Goal: Submit feedback/report problem: Submit feedback/report problem

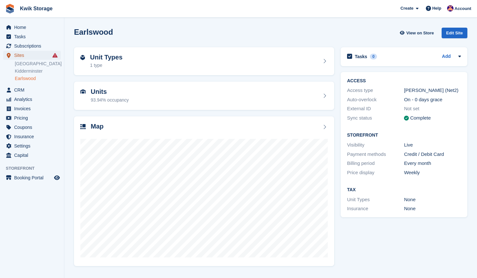
click at [38, 56] on span "Sites" at bounding box center [33, 55] width 39 height 9
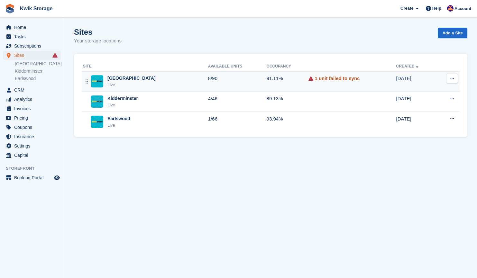
click at [316, 77] on link "1 unit failed to sync" at bounding box center [337, 78] width 45 height 7
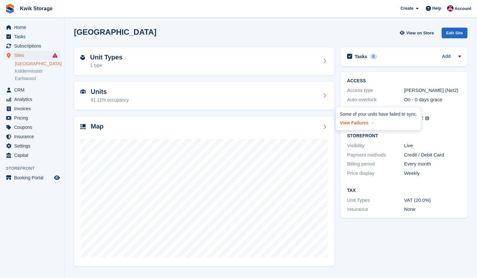
click at [365, 122] on link "View Failures →" at bounding box center [378, 122] width 77 height 9
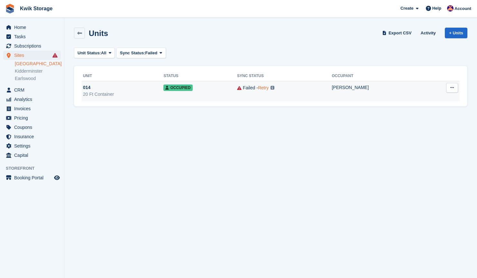
click at [269, 87] on link "Retry" at bounding box center [263, 87] width 11 height 5
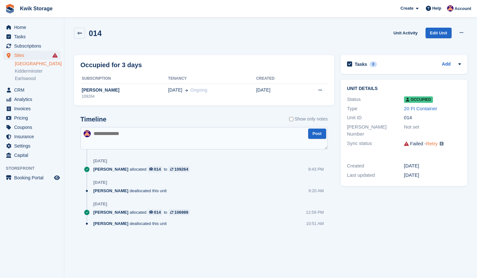
click at [430, 141] on link "Retry" at bounding box center [433, 143] width 12 height 5
click at [31, 65] on link "[GEOGRAPHIC_DATA]" at bounding box center [38, 64] width 46 height 6
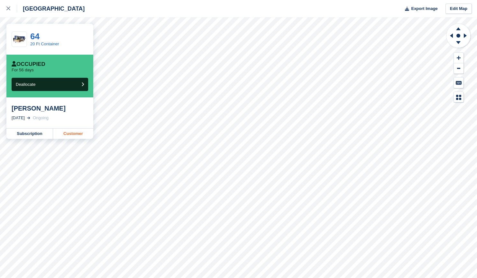
click at [79, 135] on link "Customer" at bounding box center [73, 134] width 40 height 10
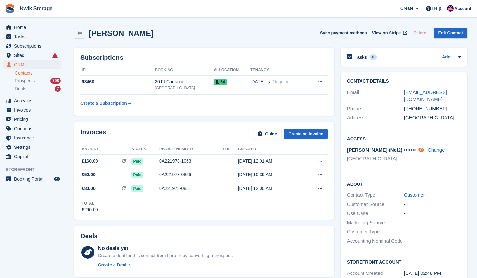
click at [424, 148] on icon at bounding box center [421, 150] width 5 height 5
click at [40, 57] on span "Sites" at bounding box center [33, 55] width 39 height 9
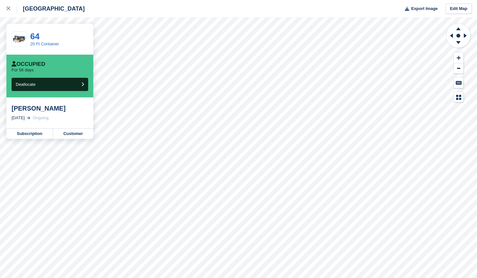
click at [11, 10] on div at bounding box center [11, 9] width 11 height 8
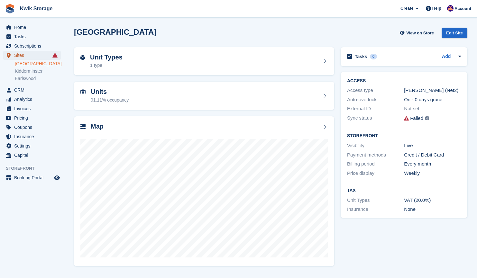
click at [43, 59] on span "Sites" at bounding box center [33, 55] width 39 height 9
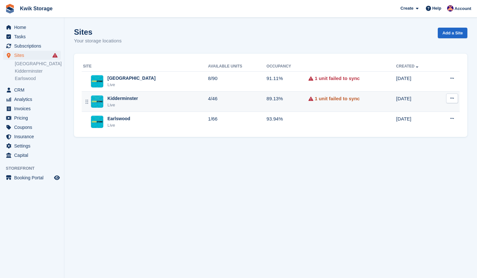
click at [316, 99] on link "1 unit failed to sync" at bounding box center [337, 98] width 45 height 7
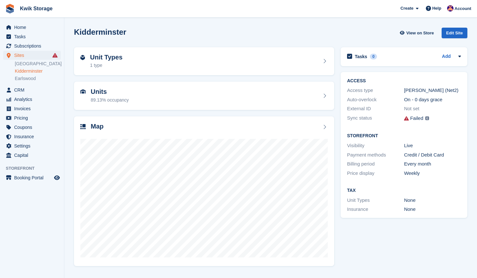
click at [406, 120] on icon at bounding box center [406, 118] width 5 height 5
click at [428, 119] on img at bounding box center [428, 119] width 4 height 4
click at [377, 124] on link "View Failures →" at bounding box center [378, 122] width 77 height 9
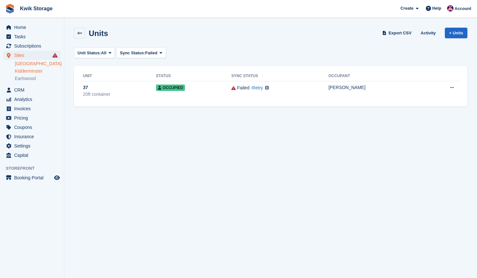
click at [33, 65] on link "[GEOGRAPHIC_DATA]" at bounding box center [38, 64] width 46 height 6
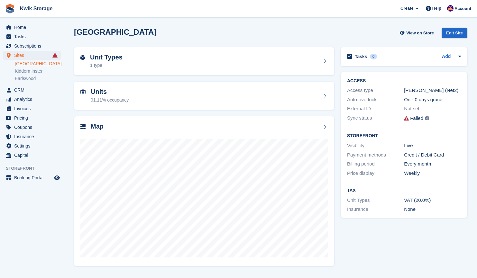
click at [408, 118] on icon at bounding box center [406, 118] width 5 height 5
click at [425, 119] on div "Some of your units have failed to sync. View Failures →" at bounding box center [427, 118] width 5 height 7
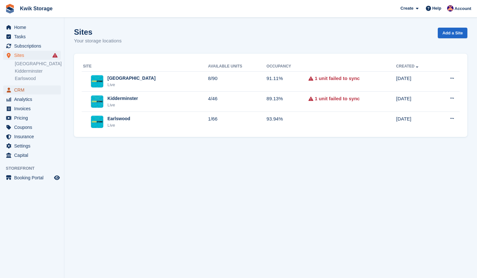
click at [26, 89] on span "CRM" at bounding box center [33, 90] width 39 height 9
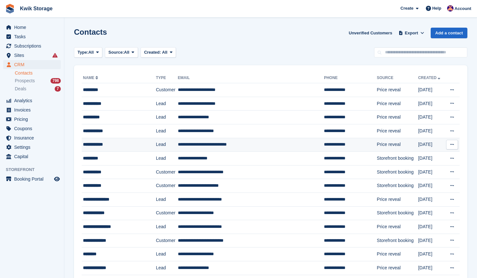
click at [455, 146] on button at bounding box center [453, 145] width 12 height 10
click at [419, 173] on p "Delete contact" at bounding box center [428, 171] width 56 height 8
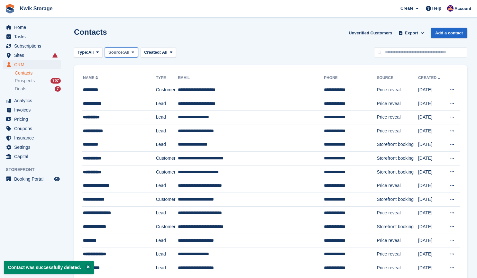
click at [136, 54] on span at bounding box center [132, 52] width 5 height 5
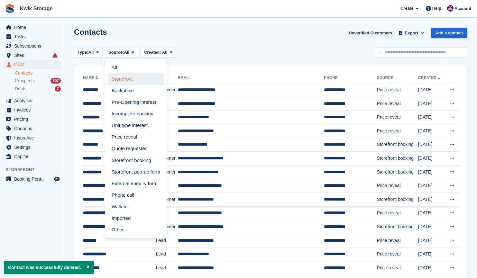
click at [140, 80] on link "Storefront" at bounding box center [136, 79] width 56 height 12
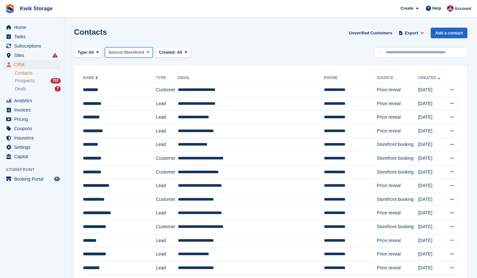
click at [140, 53] on span "Storefront" at bounding box center [134, 52] width 20 height 6
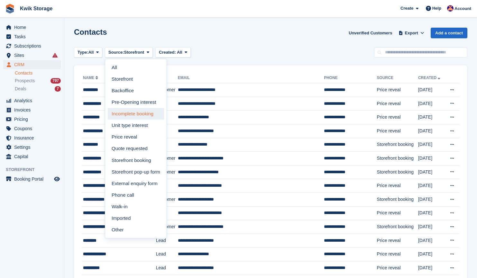
click at [151, 116] on link "Incomplete booking" at bounding box center [136, 114] width 56 height 12
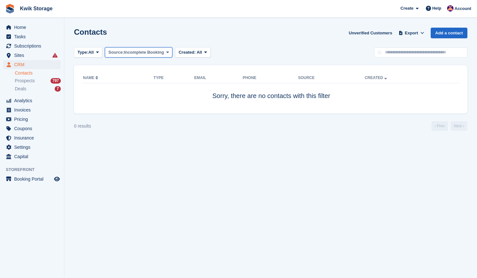
click at [160, 49] on button "Source: Incomplete Booking" at bounding box center [139, 52] width 68 height 11
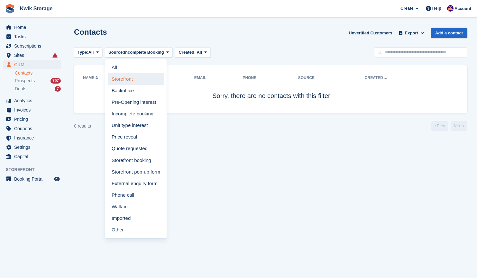
click at [141, 79] on link "Storefront" at bounding box center [136, 79] width 56 height 12
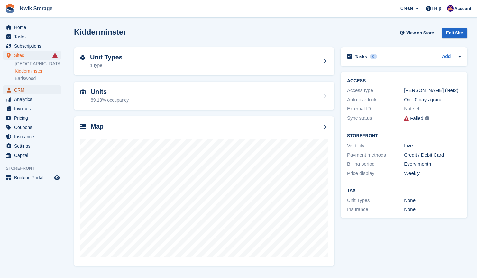
click at [21, 94] on span "CRM" at bounding box center [33, 90] width 39 height 9
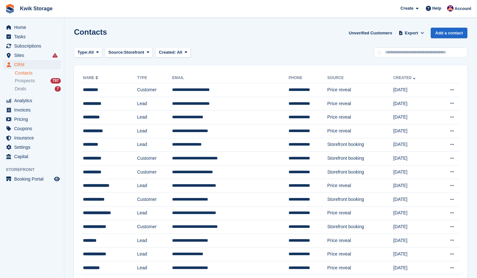
click at [27, 31] on span "Home" at bounding box center [33, 27] width 39 height 9
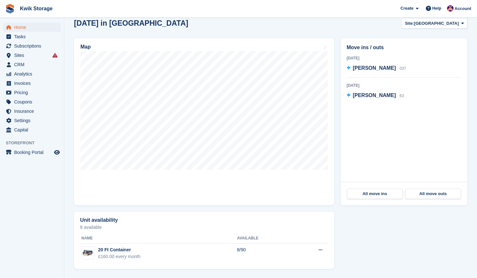
scroll to position [174, 0]
click at [30, 61] on span "CRM" at bounding box center [33, 64] width 39 height 9
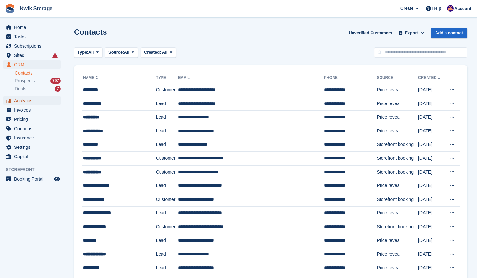
click at [32, 99] on span "Analytics" at bounding box center [33, 100] width 39 height 9
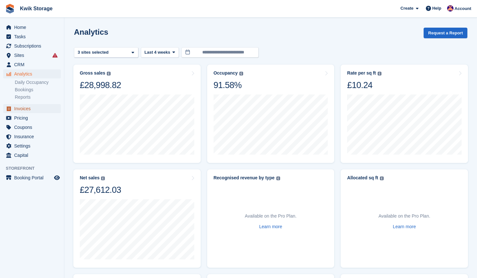
click at [35, 109] on span "Invoices" at bounding box center [33, 108] width 39 height 9
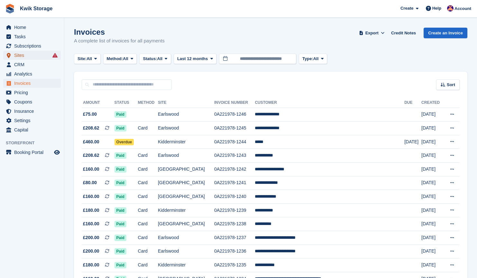
click at [42, 55] on span "Sites" at bounding box center [33, 55] width 39 height 9
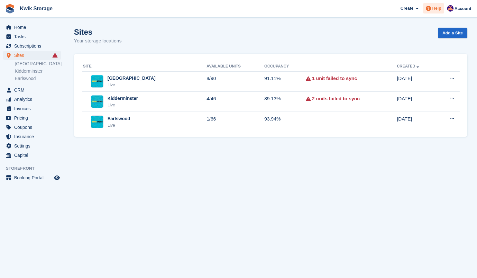
click at [431, 6] on icon at bounding box center [428, 8] width 5 height 5
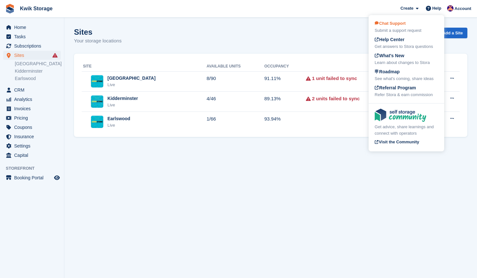
click at [401, 31] on div "Submit a support request" at bounding box center [406, 30] width 63 height 6
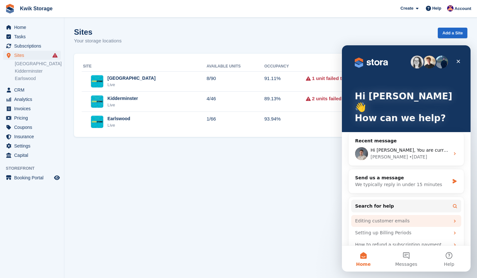
scroll to position [12, 0]
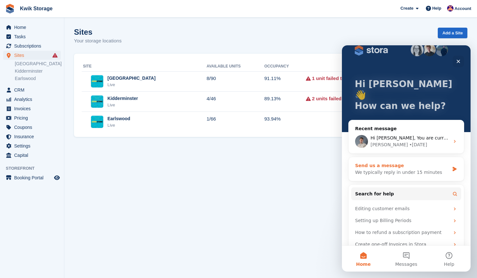
click at [427, 169] on div "We typically reply in under 15 minutes" at bounding box center [402, 172] width 94 height 7
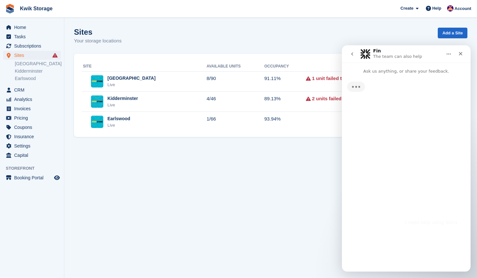
scroll to position [0, 0]
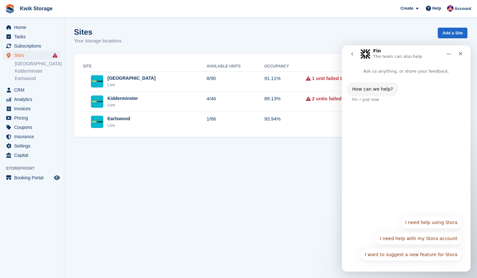
click at [434, 220] on button "I need help using Stora" at bounding box center [432, 222] width 62 height 13
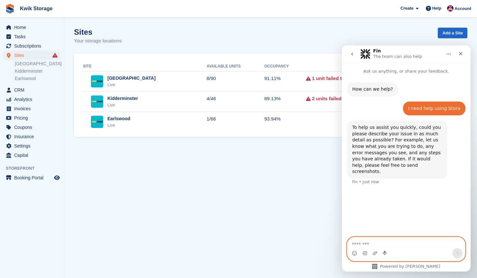
paste textarea "**********"
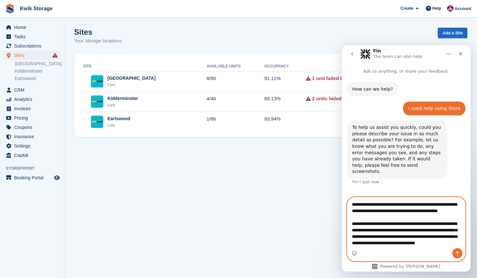
click at [352, 205] on textarea "**********" at bounding box center [407, 223] width 118 height 51
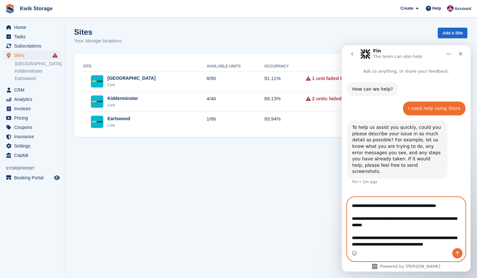
scroll to position [82, 0]
type textarea "**********"
click at [460, 255] on icon "Send a message…" at bounding box center [457, 253] width 5 height 5
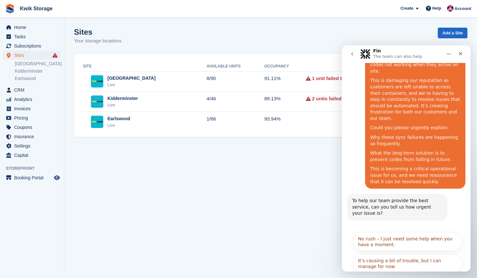
scroll to position [141, 0]
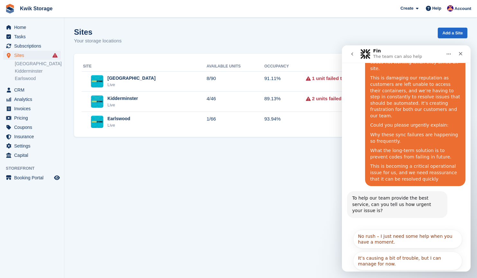
click at [399, 274] on button "It's urgent and stopping me from doing my work." at bounding box center [408, 283] width 109 height 19
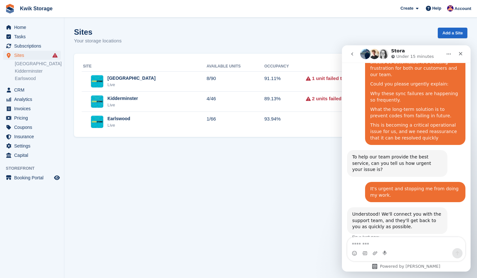
scroll to position [185, 0]
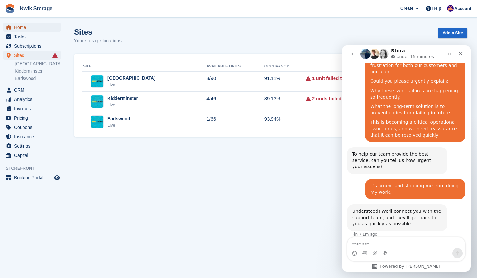
click at [30, 24] on span "Home" at bounding box center [33, 27] width 39 height 9
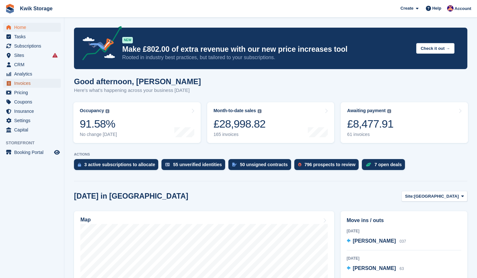
click at [37, 81] on span "Invoices" at bounding box center [33, 83] width 39 height 9
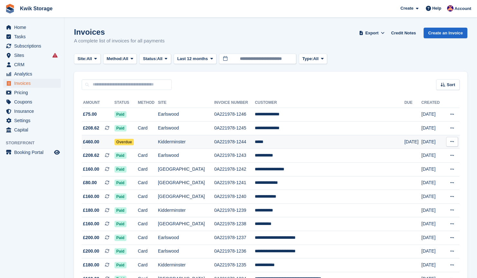
click at [182, 147] on td "Kidderminster" at bounding box center [186, 142] width 56 height 14
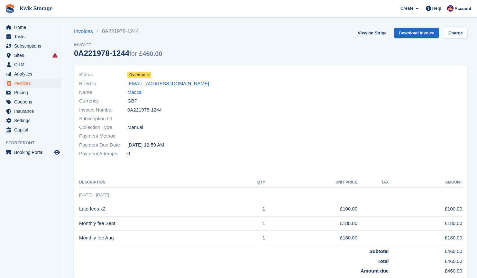
click at [143, 75] on span "Overdue" at bounding box center [137, 75] width 16 height 6
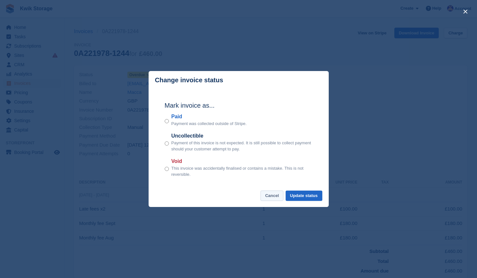
click at [278, 196] on button "Cancel" at bounding box center [272, 196] width 23 height 11
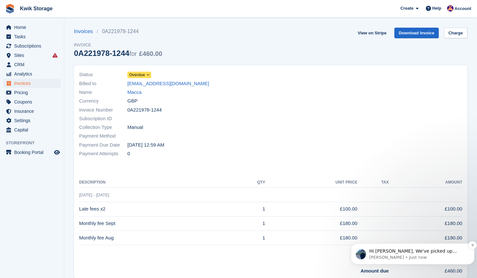
click at [386, 252] on p "Hi [PERSON_NAME], We've picked up [PERSON_NAME]'s message and are looking into …" at bounding box center [418, 252] width 97 height 6
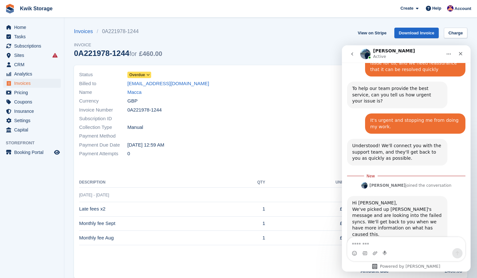
scroll to position [253, 0]
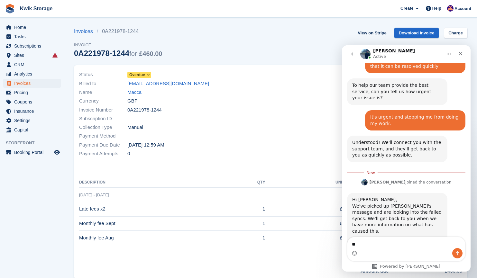
type textarea "*"
type textarea "**********"
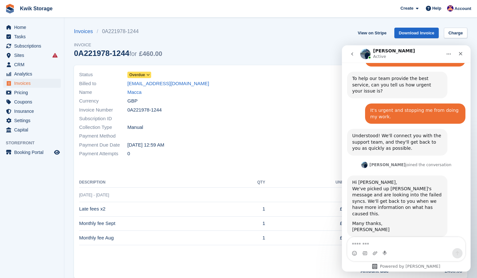
scroll to position [262, 0]
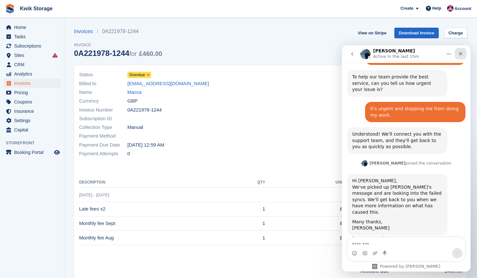
click at [464, 50] on div "Close" at bounding box center [461, 54] width 12 height 12
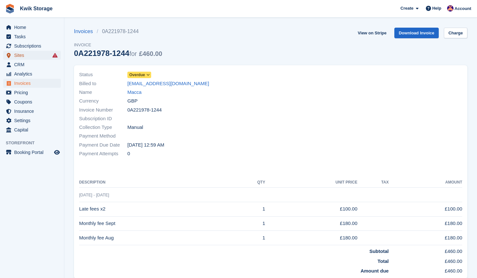
click at [29, 59] on span "Sites" at bounding box center [33, 55] width 39 height 9
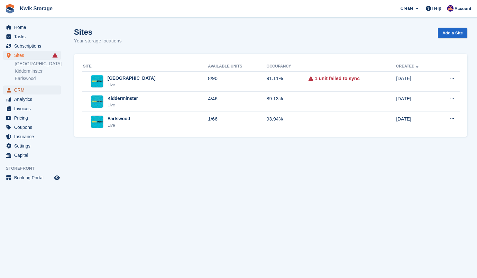
click at [27, 90] on span "CRM" at bounding box center [33, 90] width 39 height 9
